Goal: Task Accomplishment & Management: Complete application form

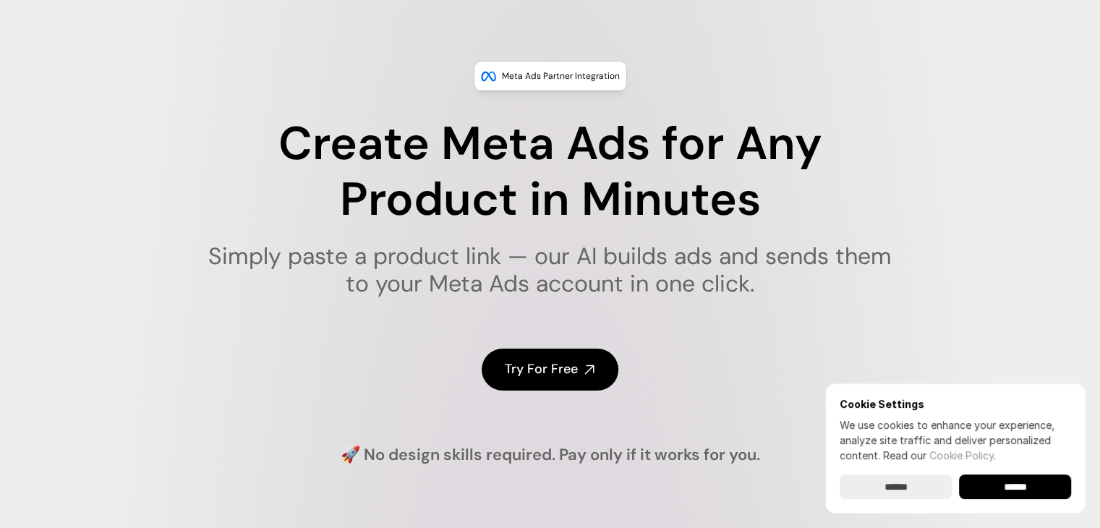
scroll to position [96, 0]
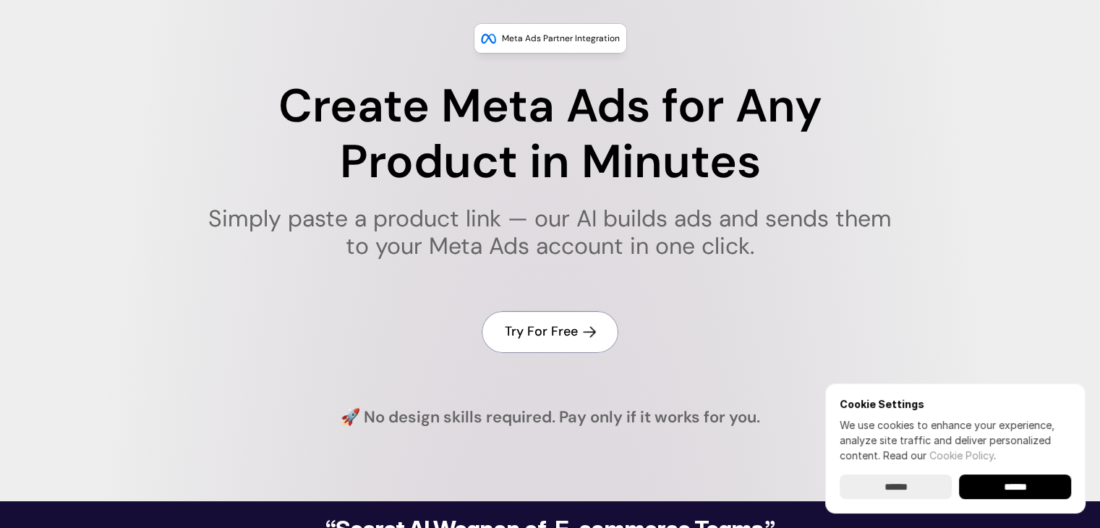
click at [527, 333] on h4 "Try For Free" at bounding box center [541, 331] width 73 height 18
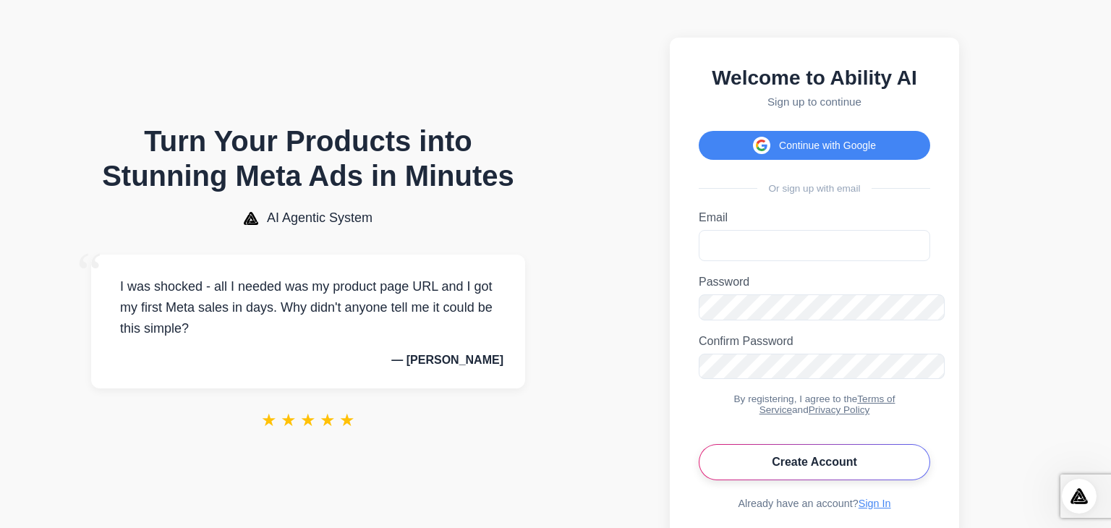
click at [756, 444] on button "Create Account" at bounding box center [813, 462] width 231 height 36
